Goal: Find specific page/section: Find specific page/section

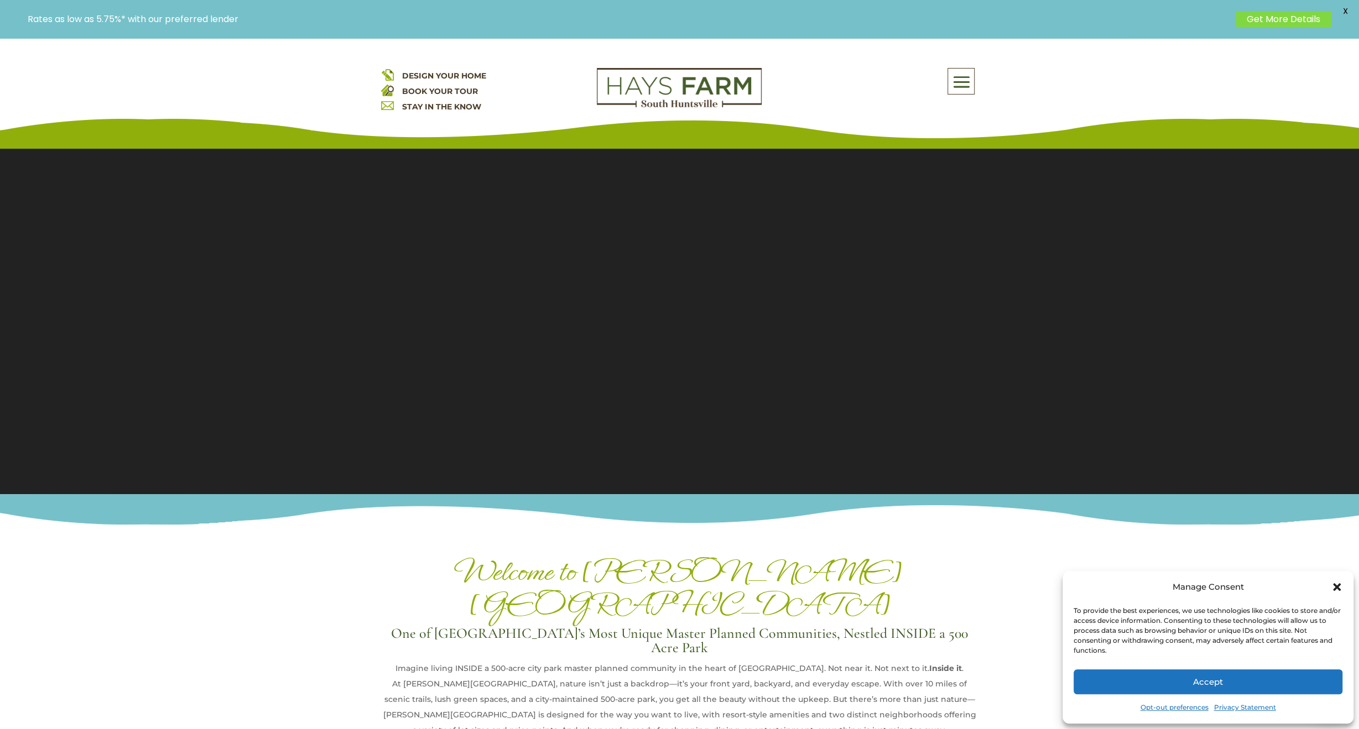
click at [965, 82] on span at bounding box center [961, 82] width 26 height 25
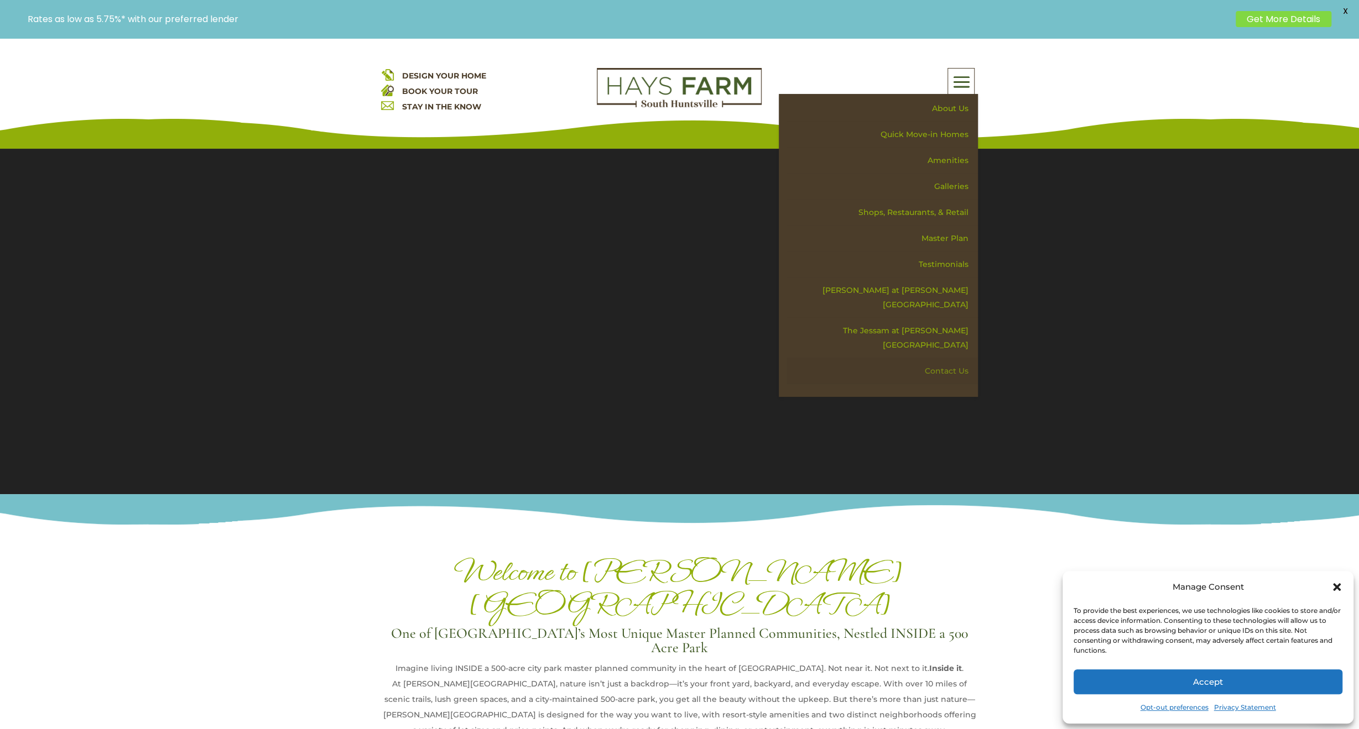
click at [937, 358] on link "Contact Us" at bounding box center [881, 371] width 191 height 26
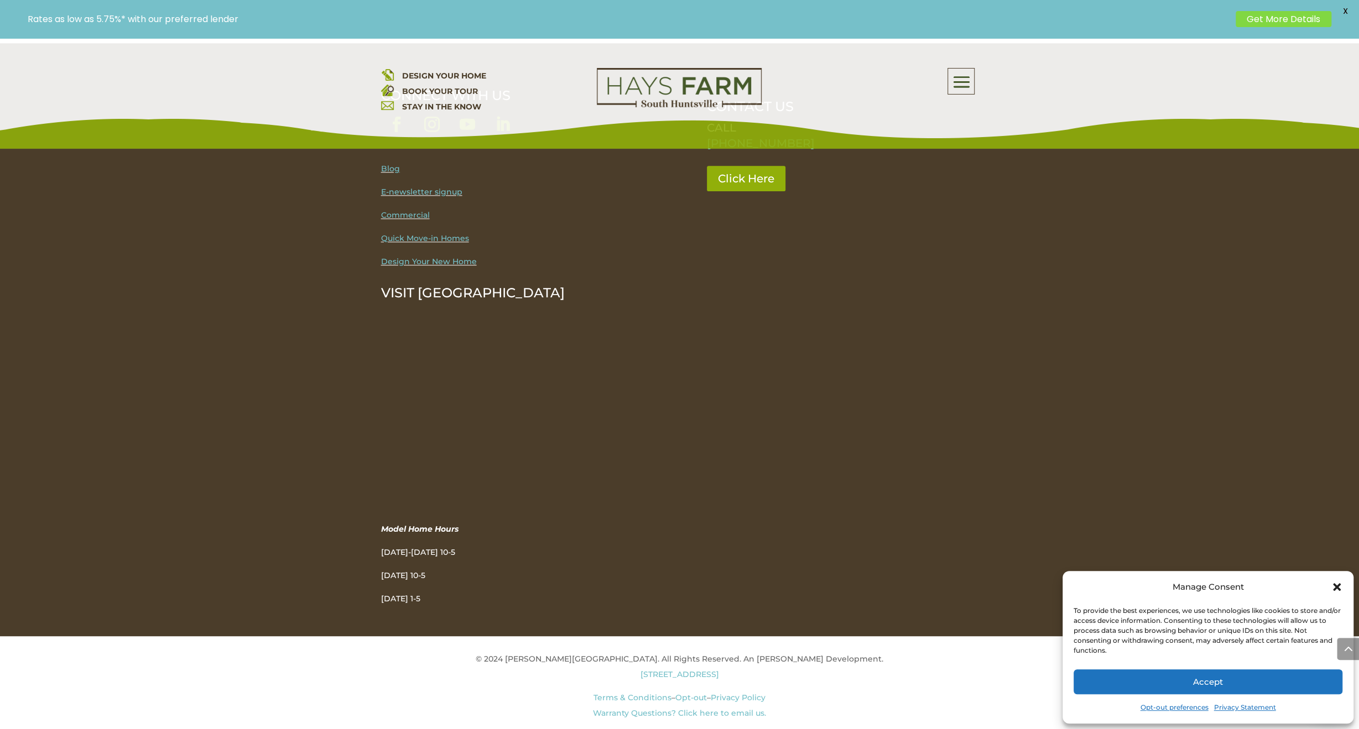
scroll to position [1321, 0]
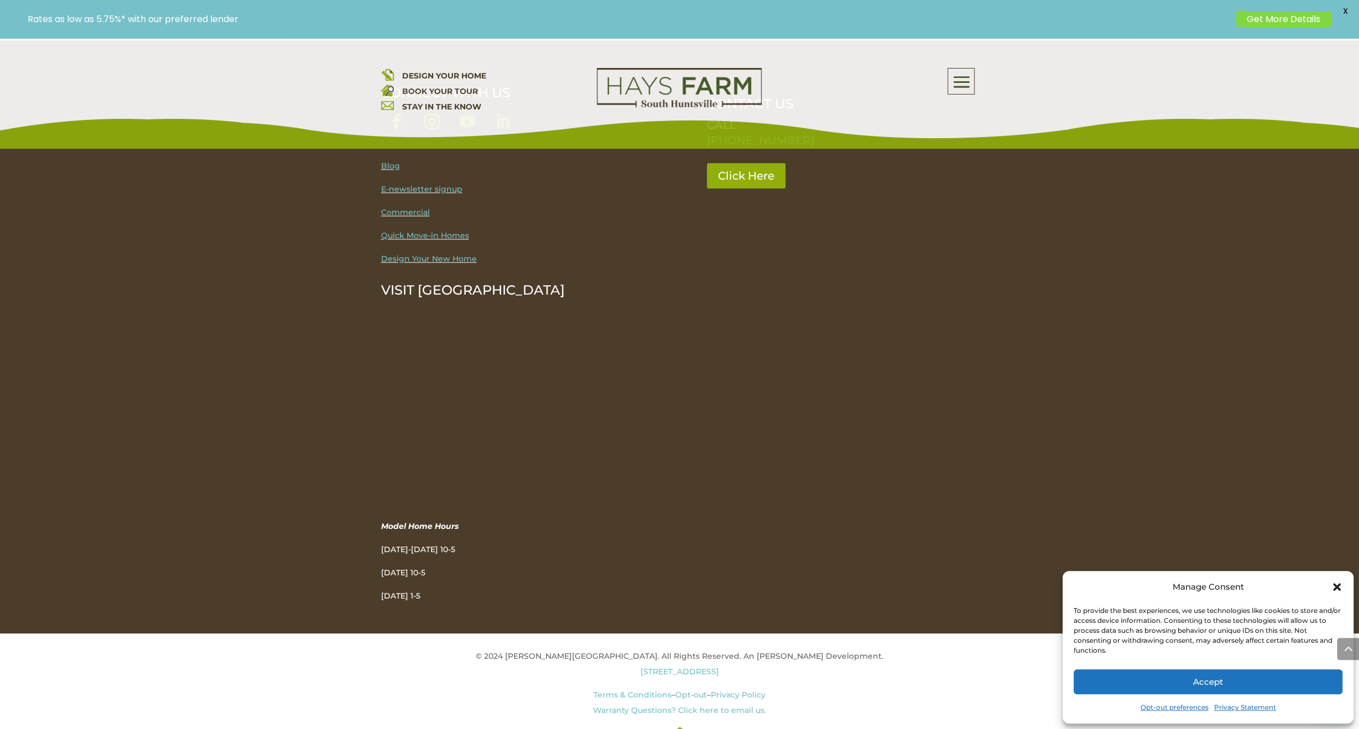
click at [433, 231] on link "Quick Move-in Homes" at bounding box center [425, 236] width 88 height 10
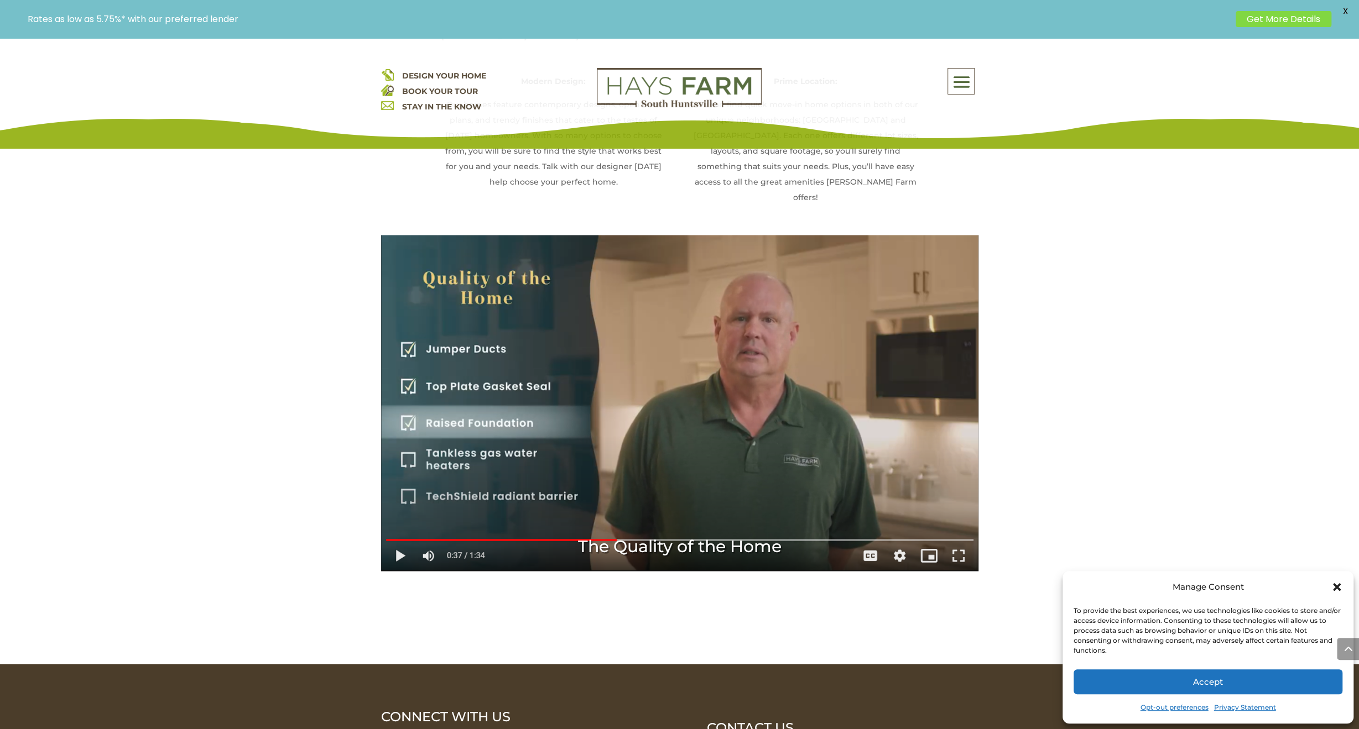
scroll to position [1548, 0]
click at [400, 528] on div "The Quality of the Home" at bounding box center [679, 402] width 597 height 336
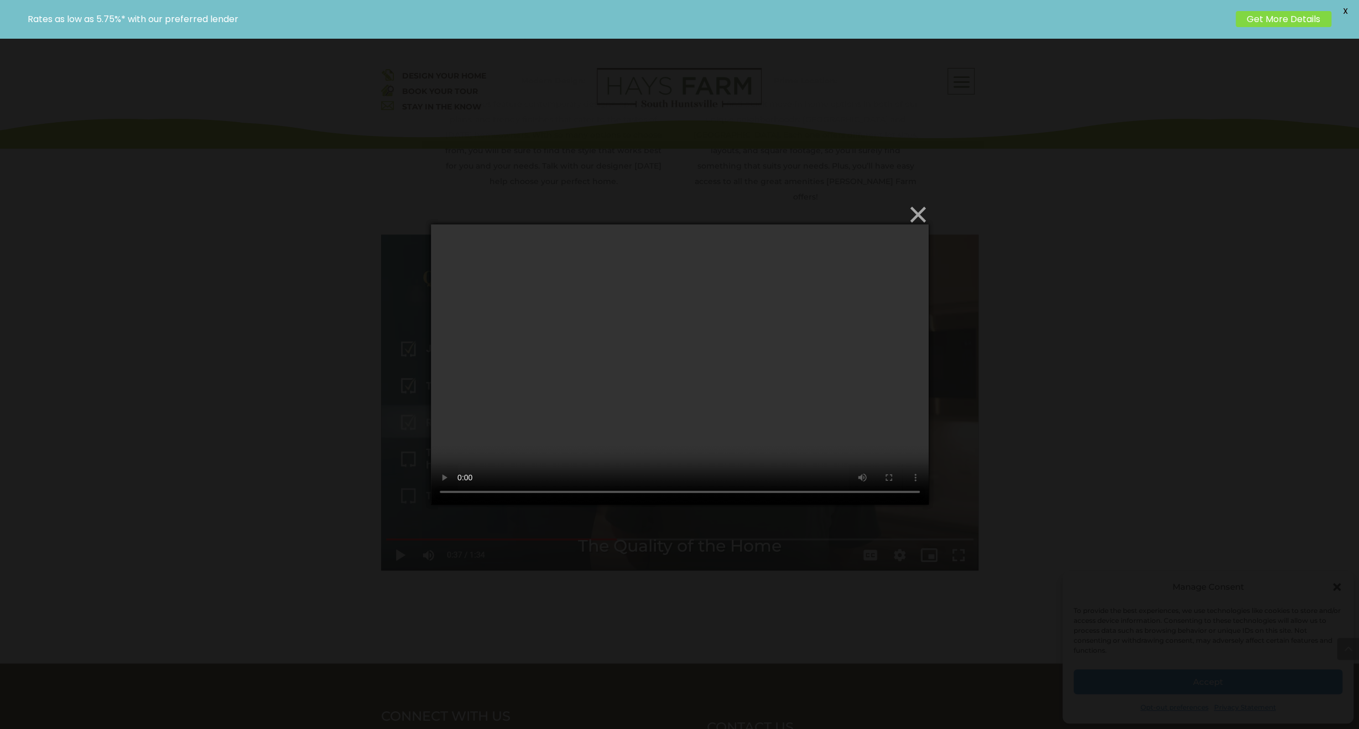
click at [917, 212] on button "×" at bounding box center [683, 214] width 498 height 24
